Goal: Register for event/course

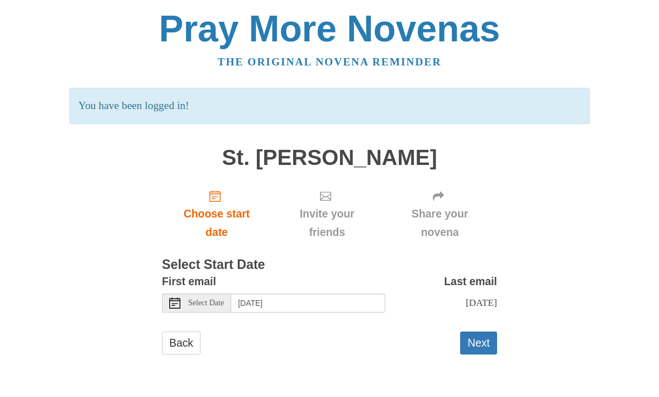
click at [482, 334] on button "Next" at bounding box center [478, 342] width 37 height 23
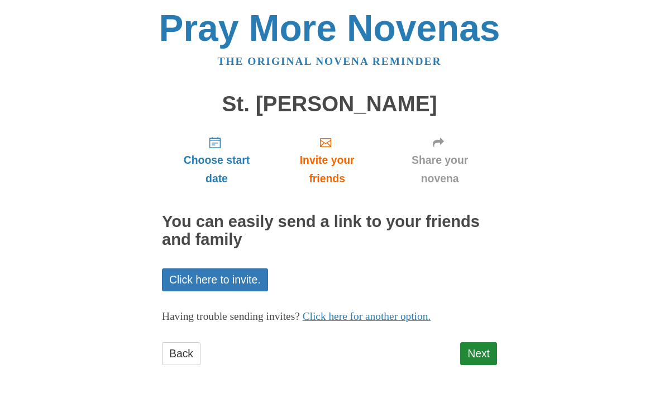
click at [181, 350] on link "Back" at bounding box center [181, 353] width 39 height 23
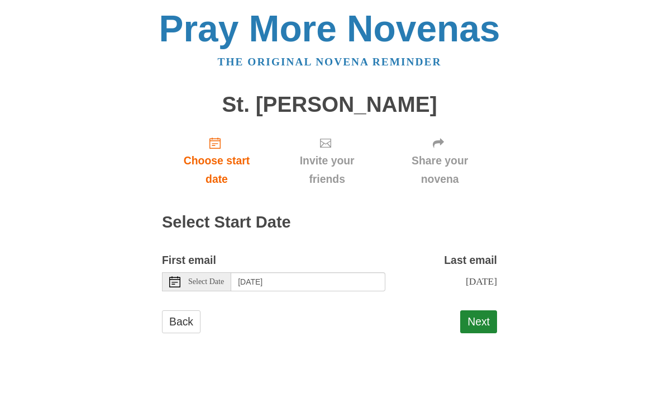
click at [483, 316] on button "Next" at bounding box center [478, 321] width 37 height 23
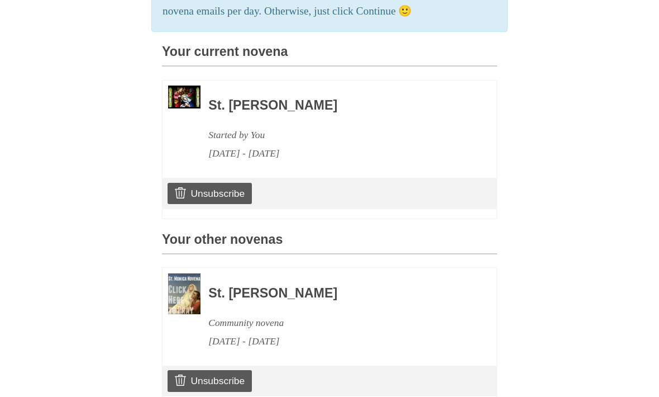
scroll to position [298, 0]
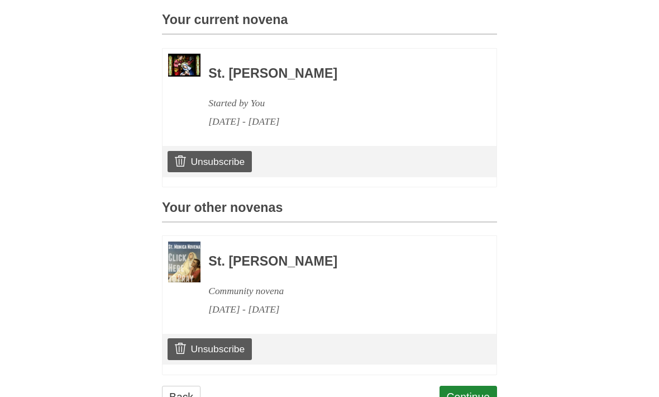
click at [478, 396] on link "Continue" at bounding box center [469, 397] width 58 height 23
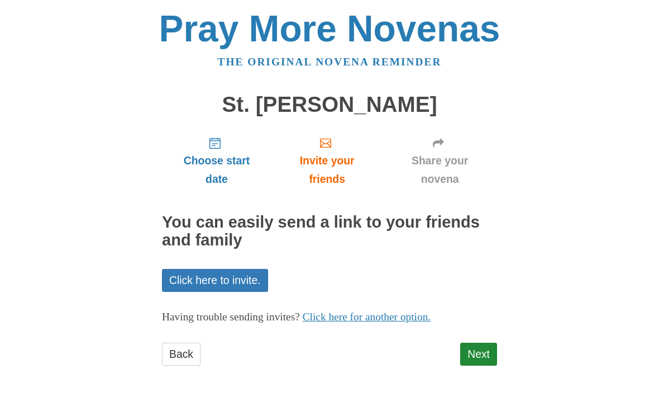
click at [477, 350] on link "Next" at bounding box center [478, 353] width 37 height 23
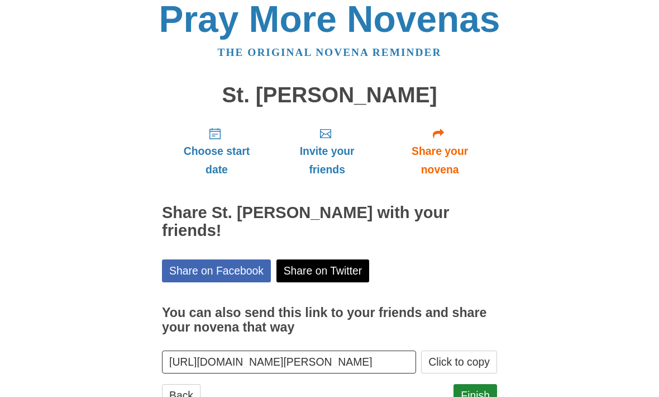
scroll to position [30, 0]
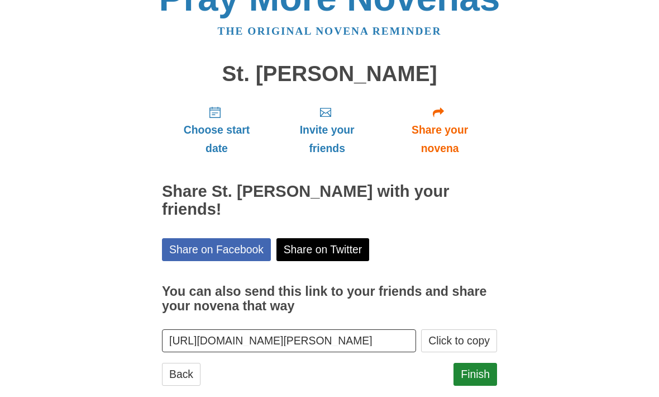
click at [480, 363] on link "Finish" at bounding box center [476, 374] width 44 height 23
